Goal: Transaction & Acquisition: Subscribe to service/newsletter

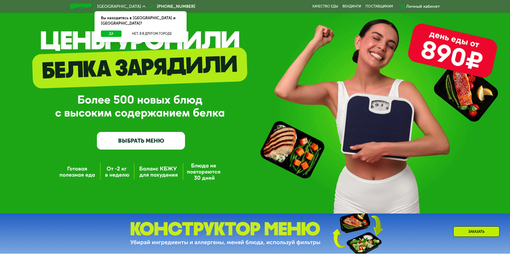
scroll to position [27, 0]
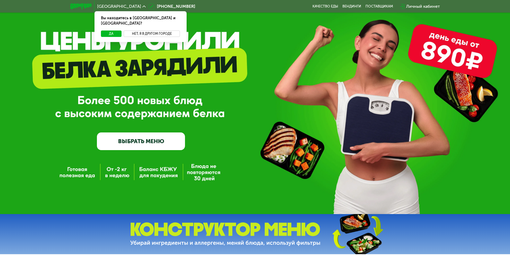
click at [150, 31] on button "Нет, я в другом городе" at bounding box center [152, 34] width 57 height 6
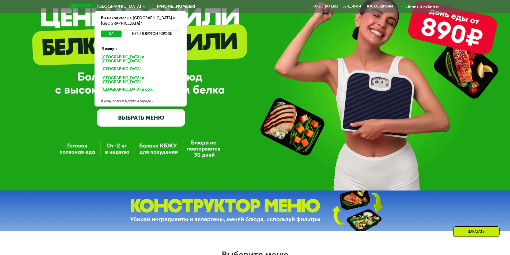
scroll to position [54, 0]
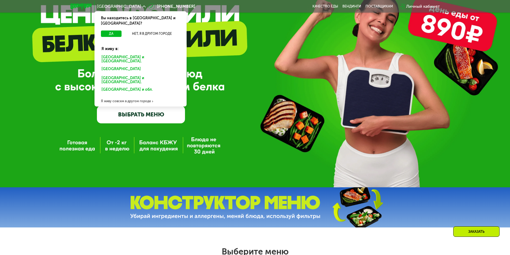
click at [167, 115] on link "ВЫБРАТЬ МЕНЮ" at bounding box center [141, 115] width 88 height 18
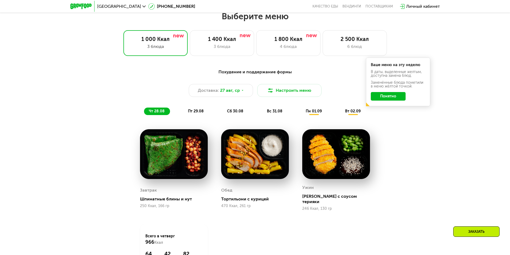
scroll to position [289, 0]
click at [198, 112] on span "пт 29.08" at bounding box center [196, 111] width 16 height 5
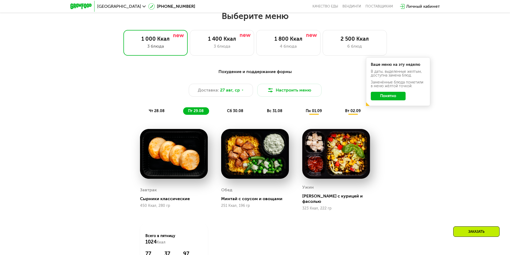
click at [240, 113] on span "сб 30.08" at bounding box center [235, 111] width 16 height 5
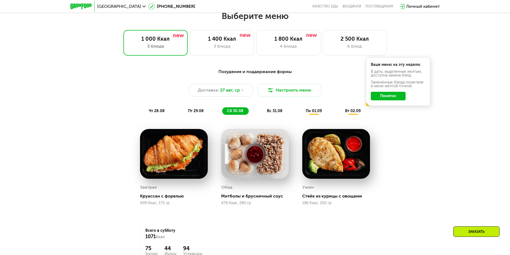
click at [276, 113] on span "вс 31.08" at bounding box center [275, 111] width 16 height 5
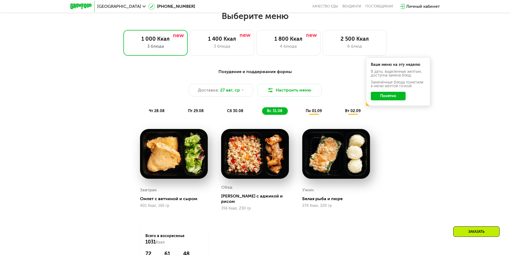
click at [309, 113] on span "пн 01.09" at bounding box center [314, 111] width 16 height 5
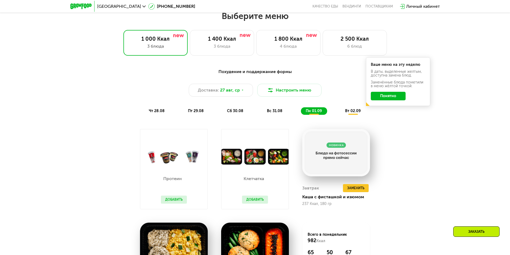
click at [358, 113] on span "вт 02.09" at bounding box center [353, 111] width 16 height 5
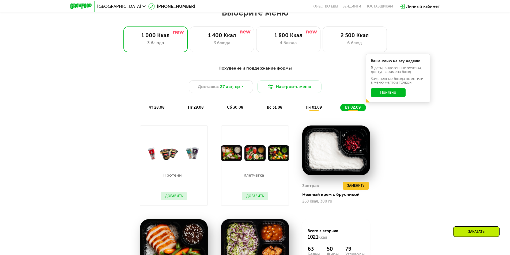
scroll to position [263, 0]
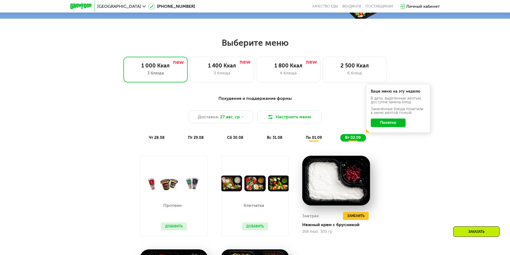
click at [183, 142] on div "чт 28.08" at bounding box center [196, 138] width 26 height 8
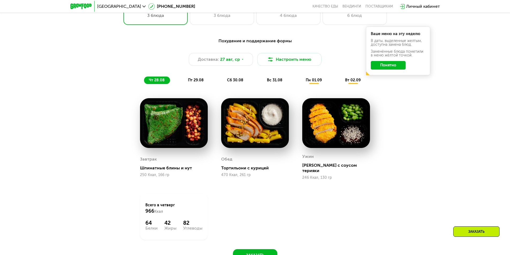
scroll to position [316, 0]
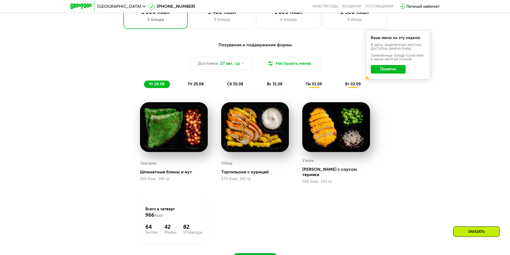
click at [196, 84] on span "пт 29.08" at bounding box center [196, 84] width 16 height 5
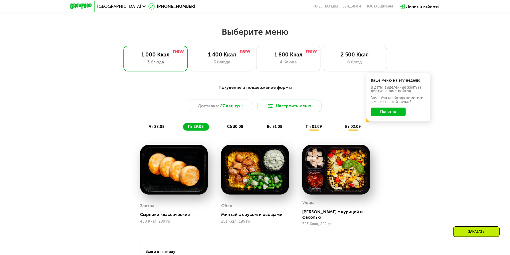
scroll to position [263, 0]
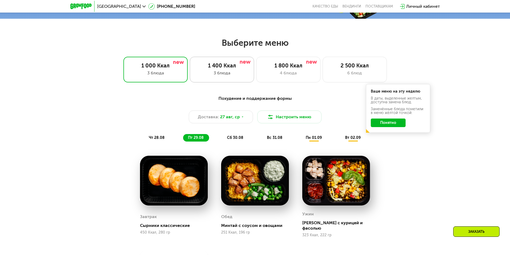
click at [222, 75] on div "3 блюда" at bounding box center [222, 73] width 53 height 6
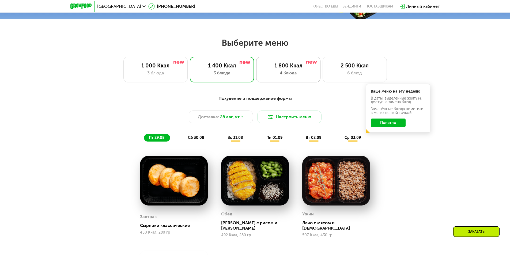
click at [279, 73] on div "4 блюда" at bounding box center [288, 73] width 53 height 6
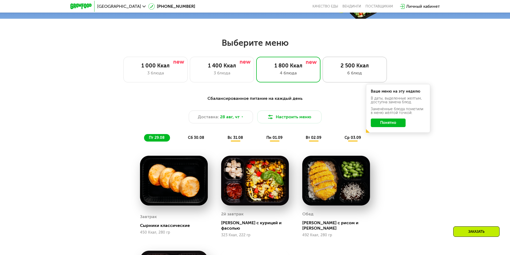
click at [360, 74] on div "6 блюд" at bounding box center [355, 73] width 53 height 6
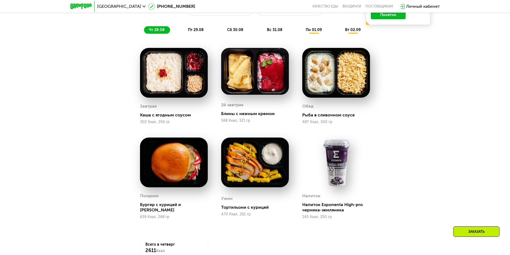
scroll to position [370, 0]
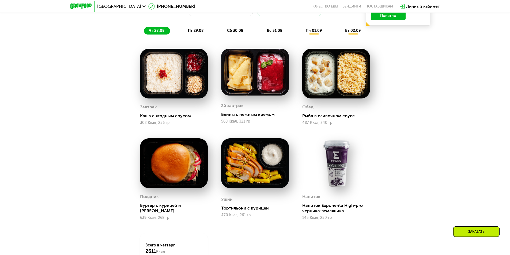
click at [186, 174] on img at bounding box center [174, 164] width 68 height 50
click at [186, 175] on img at bounding box center [174, 164] width 68 height 50
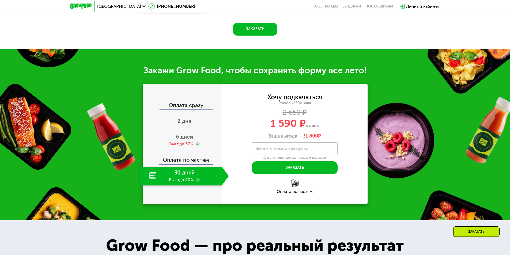
scroll to position [611, 0]
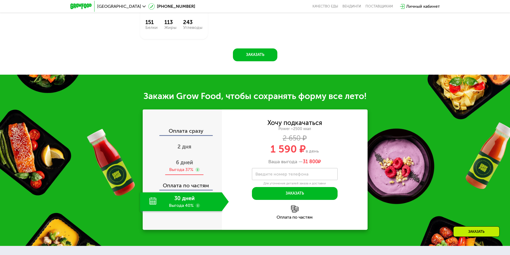
click at [185, 165] on span "6 дней" at bounding box center [184, 162] width 17 height 6
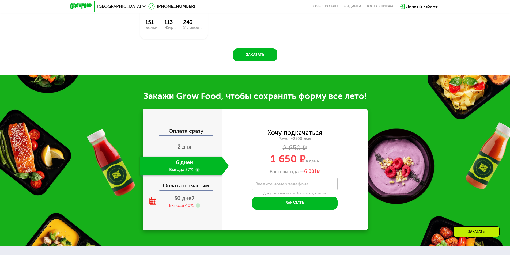
click at [179, 147] on span "2 дня" at bounding box center [185, 147] width 14 height 6
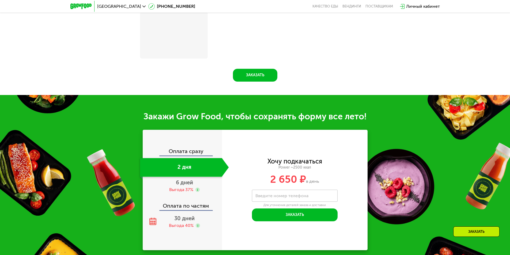
scroll to position [631, 0]
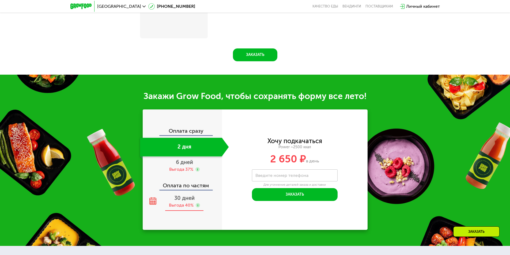
click at [174, 204] on div "30 дней Выгода 40%" at bounding box center [184, 202] width 89 height 19
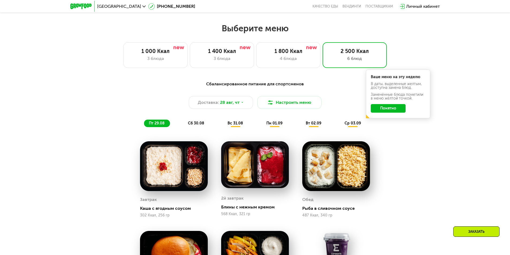
scroll to position [263, 0]
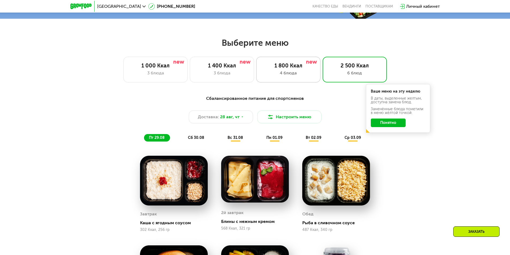
click at [323, 71] on div "1 800 Ккал 4 блюда" at bounding box center [355, 70] width 64 height 26
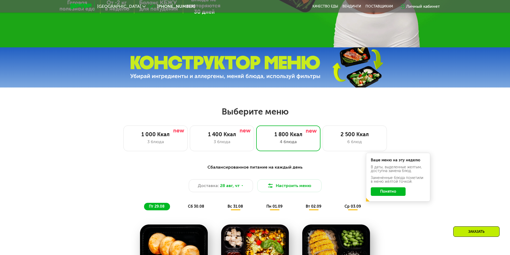
scroll to position [182, 0]
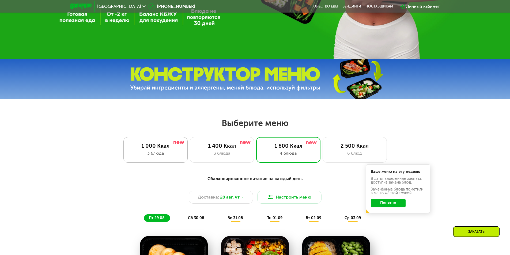
click at [166, 156] on div "3 блюда" at bounding box center [155, 153] width 53 height 6
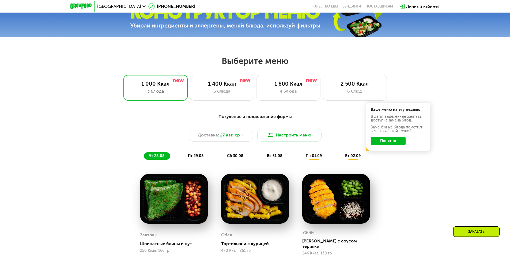
scroll to position [236, 0]
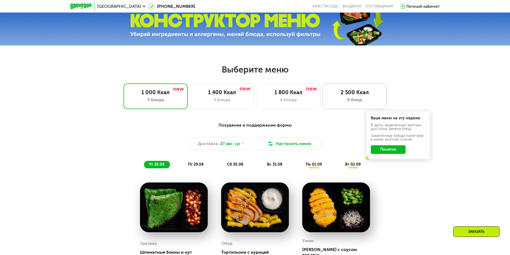
click at [335, 107] on div "2 500 Ккал 6 блюд" at bounding box center [355, 97] width 64 height 26
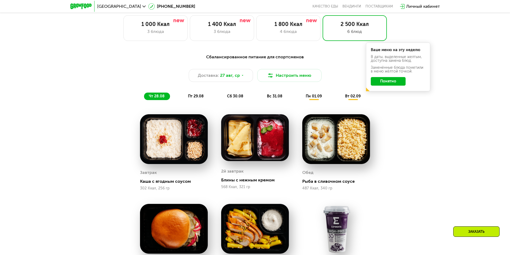
scroll to position [289, 0]
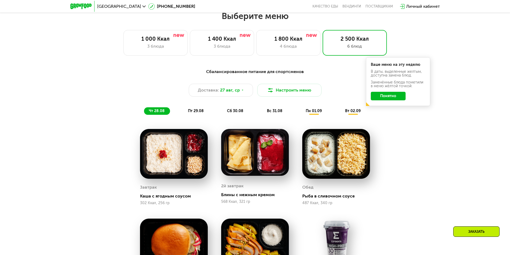
click at [190, 112] on span "пт 29.08" at bounding box center [196, 111] width 16 height 5
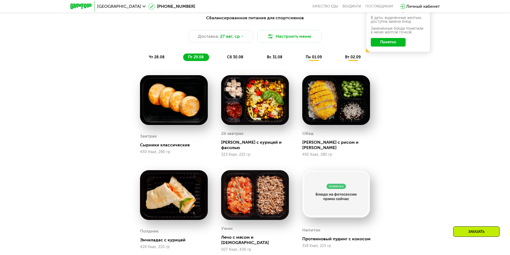
scroll to position [343, 0]
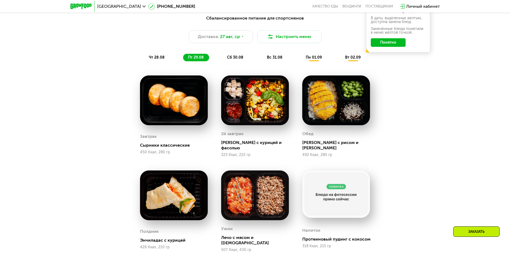
click at [262, 56] on div "сб 30.08" at bounding box center [275, 58] width 26 height 8
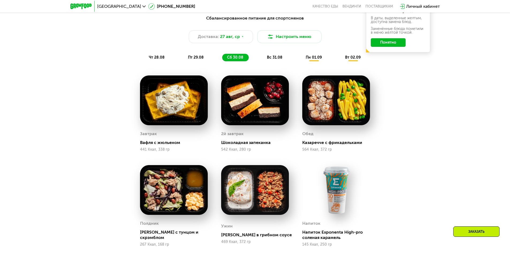
click at [278, 58] on span "вс 31.08" at bounding box center [275, 57] width 16 height 5
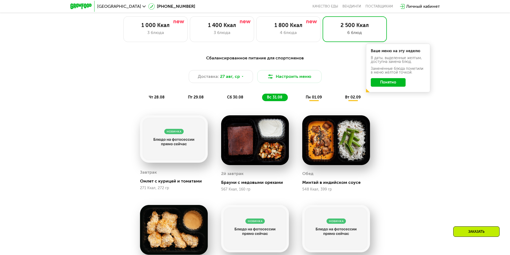
scroll to position [289, 0]
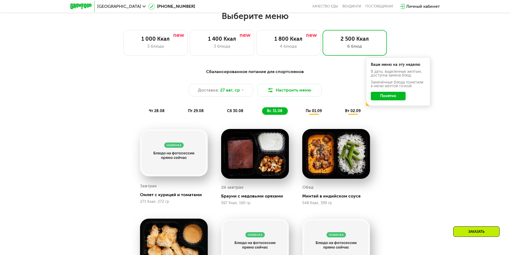
drag, startPoint x: 240, startPoint y: 112, endPoint x: 286, endPoint y: 131, distance: 49.2
click at [240, 112] on span "сб 30.08" at bounding box center [235, 111] width 16 height 5
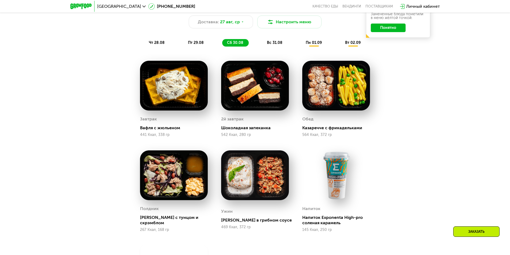
scroll to position [316, 0]
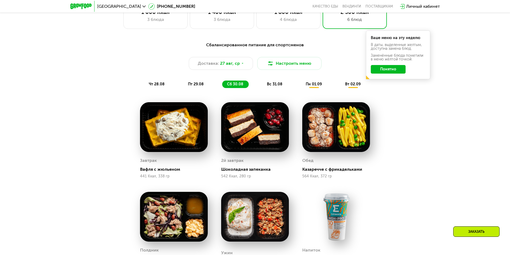
click at [222, 88] on div "пт 29.08" at bounding box center [235, 85] width 27 height 8
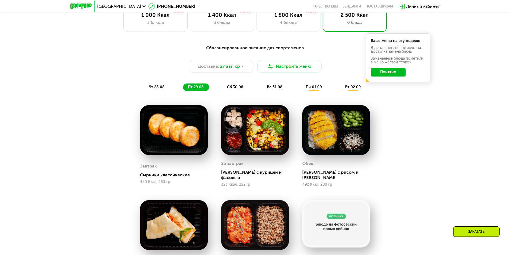
scroll to position [289, 0]
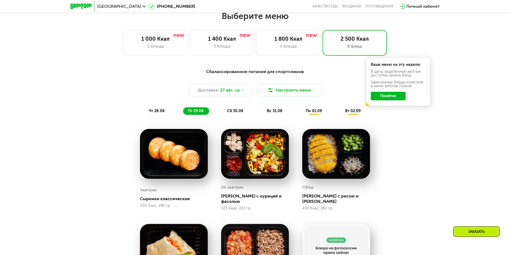
click at [161, 112] on span "чт 28.08" at bounding box center [157, 111] width 16 height 5
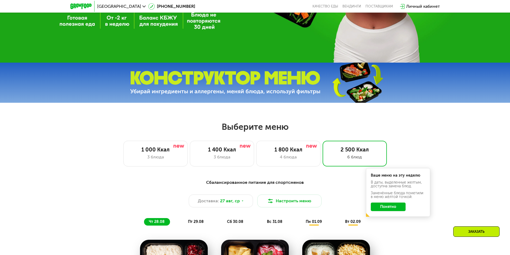
scroll to position [155, 0]
